Goal: Transaction & Acquisition: Book appointment/travel/reservation

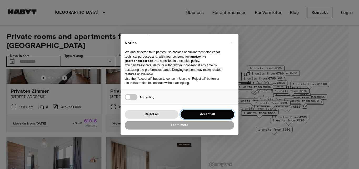
click at [199, 116] on button "Accept all" at bounding box center [207, 114] width 54 height 9
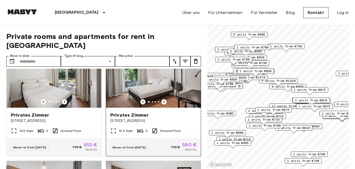
scroll to position [26, 0]
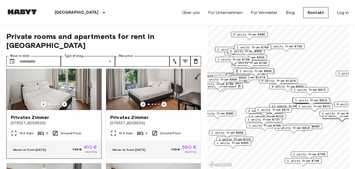
click at [64, 102] on icon "Previous image" at bounding box center [64, 104] width 5 height 5
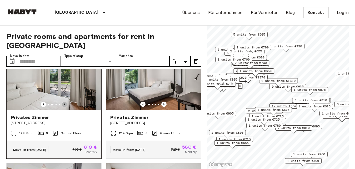
click at [64, 102] on icon "Previous image" at bounding box center [64, 104] width 5 height 5
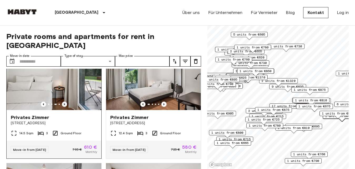
click at [64, 102] on icon "Previous image" at bounding box center [64, 104] width 5 height 5
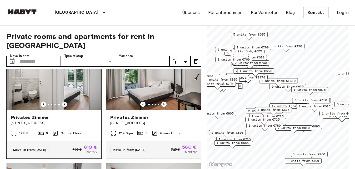
click at [64, 102] on icon "Previous image" at bounding box center [64, 104] width 5 height 5
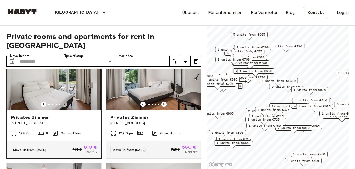
click at [64, 102] on icon "Previous image" at bounding box center [64, 104] width 5 height 5
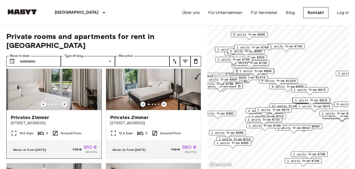
click at [64, 102] on icon "Previous image" at bounding box center [64, 104] width 5 height 5
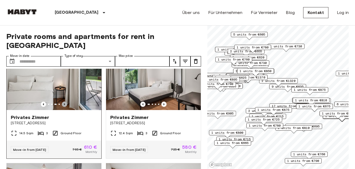
click at [64, 102] on icon "Previous image" at bounding box center [64, 104] width 5 height 5
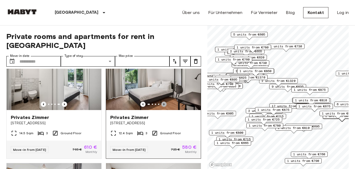
click at [161, 102] on icon "Previous image" at bounding box center [163, 104] width 5 height 5
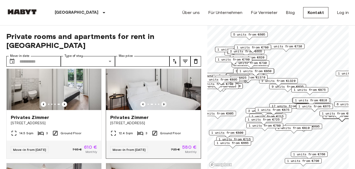
click at [161, 102] on icon "Previous image" at bounding box center [163, 104] width 5 height 5
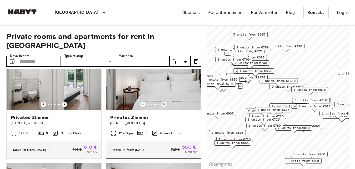
click at [161, 102] on icon "Previous image" at bounding box center [163, 104] width 5 height 5
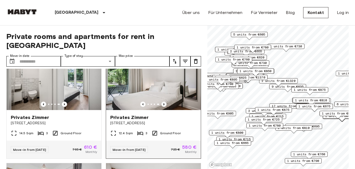
click at [161, 102] on icon "Previous image" at bounding box center [163, 104] width 5 height 5
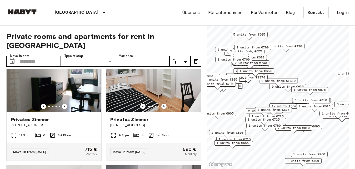
scroll to position [263, 0]
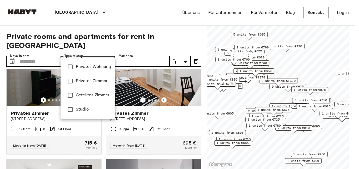
click at [41, 52] on div at bounding box center [179, 84] width 359 height 169
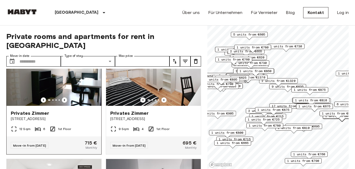
click at [78, 116] on span "[STREET_ADDRESS]" at bounding box center [54, 118] width 86 height 5
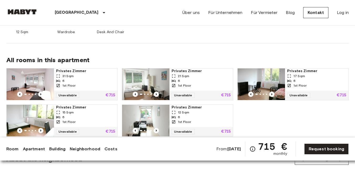
scroll to position [263, 0]
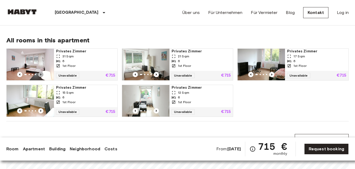
click at [42, 75] on icon "Previous image" at bounding box center [40, 74] width 5 height 5
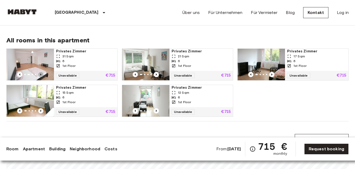
click at [42, 75] on icon "Previous image" at bounding box center [40, 74] width 5 height 5
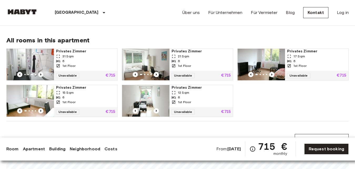
click at [42, 75] on icon "Previous image" at bounding box center [40, 74] width 5 height 5
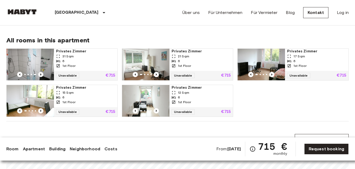
click at [42, 75] on icon "Previous image" at bounding box center [40, 74] width 5 height 5
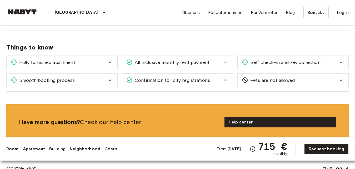
scroll to position [473, 0]
